Goal: Communication & Community: Answer question/provide support

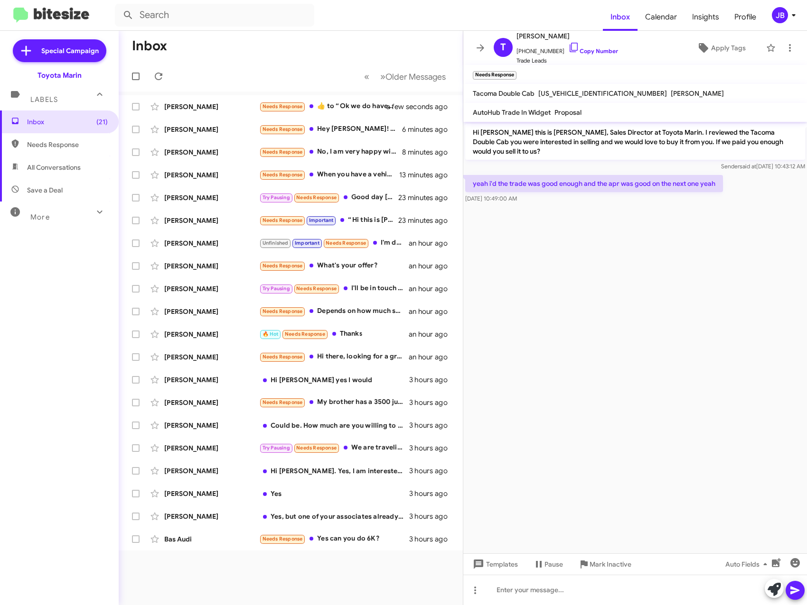
click at [477, 51] on icon at bounding box center [480, 47] width 11 height 11
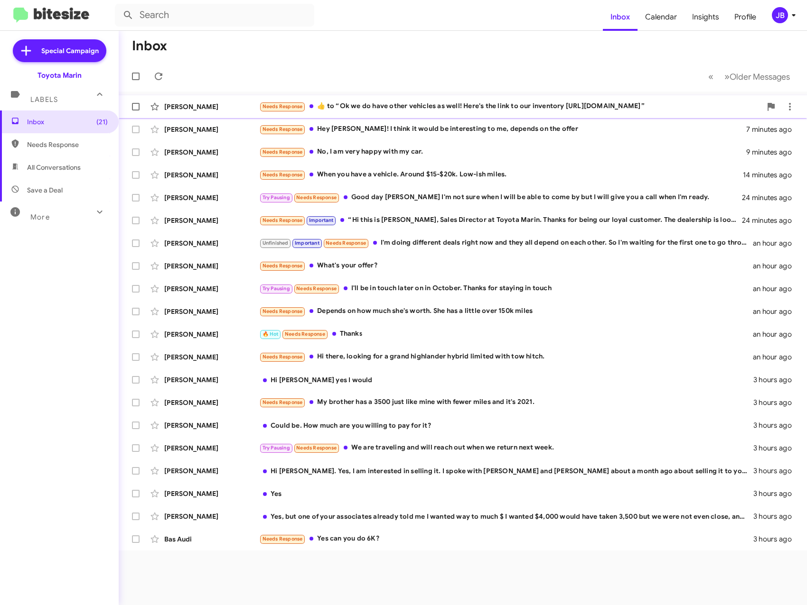
click at [354, 107] on div "Needs Response ​👍​ to “ Ok we do have other vehicles as well! Here's the link t…" at bounding box center [510, 106] width 502 height 11
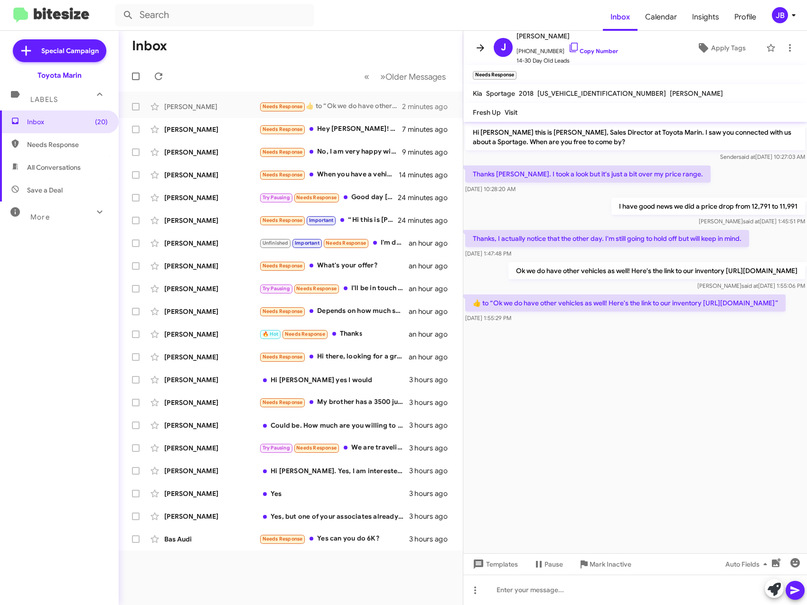
click at [476, 42] on button at bounding box center [480, 47] width 19 height 19
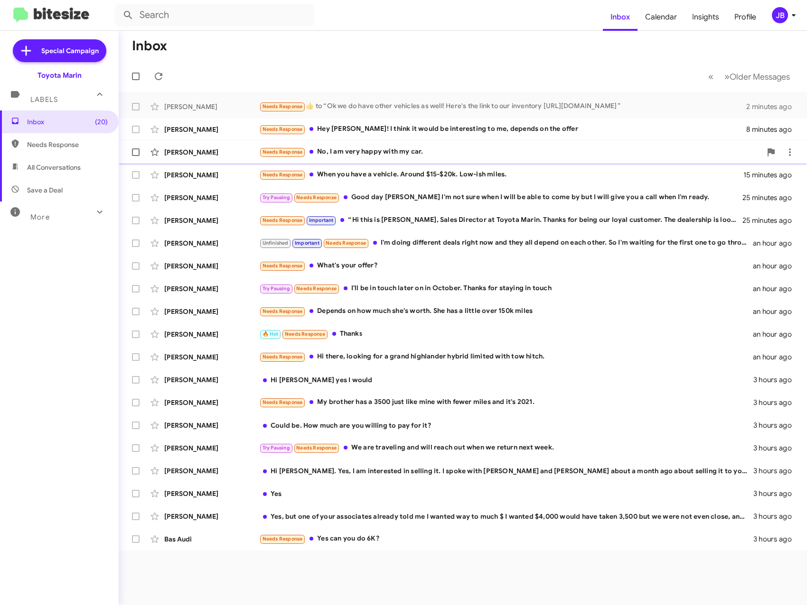
click at [208, 152] on div "[PERSON_NAME]" at bounding box center [211, 152] width 95 height 9
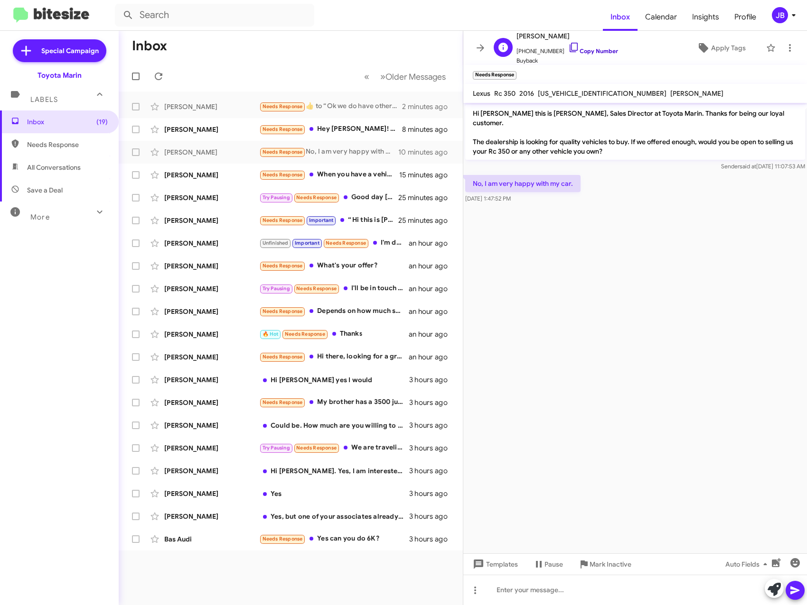
click at [568, 47] on icon at bounding box center [573, 47] width 11 height 11
click at [484, 45] on icon at bounding box center [480, 47] width 11 height 11
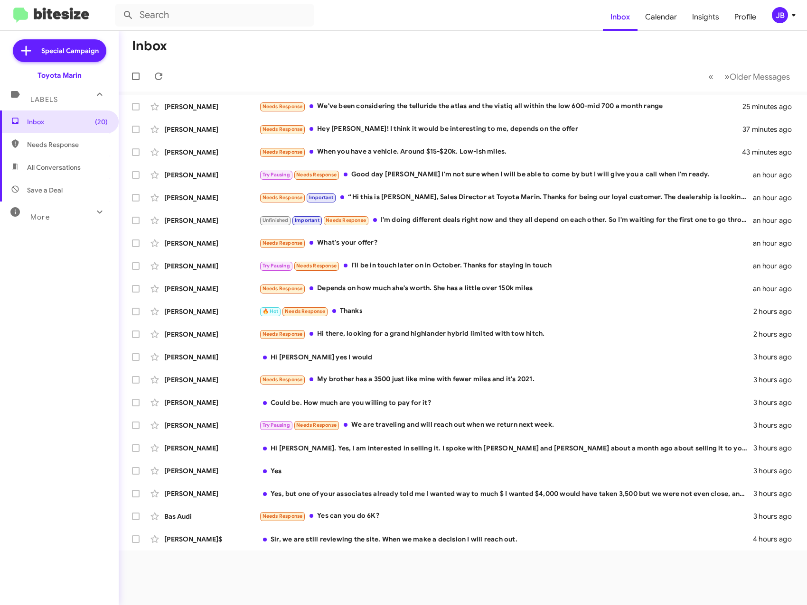
click at [323, 52] on mat-toolbar-row "Inbox" at bounding box center [463, 46] width 688 height 30
